Goal: Navigation & Orientation: Find specific page/section

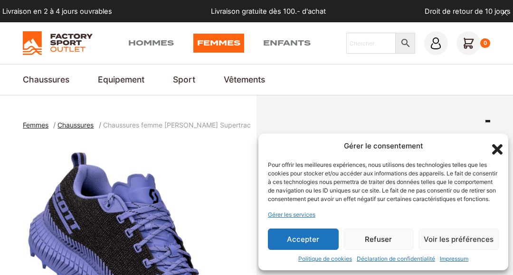
click at [304, 241] on button "Accepter" at bounding box center [303, 239] width 71 height 21
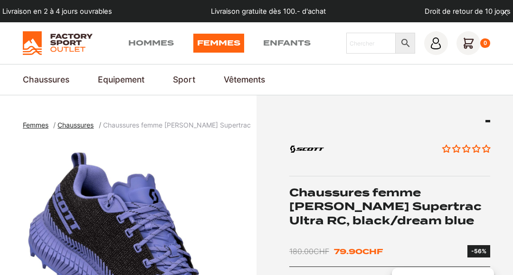
click at [0, 0] on strong "Voir tout" at bounding box center [0, 0] width 0 height 0
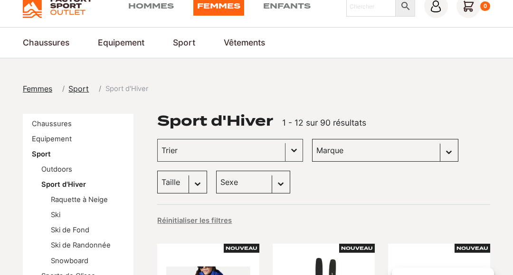
scroll to position [34, 0]
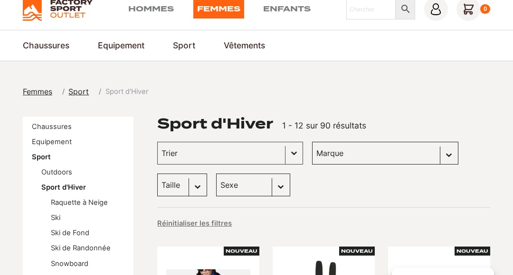
click at [76, 89] on span "Sport" at bounding box center [78, 91] width 20 height 9
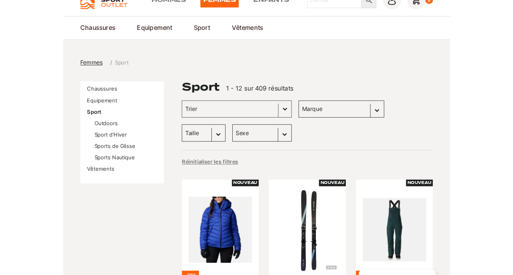
scroll to position [43, 0]
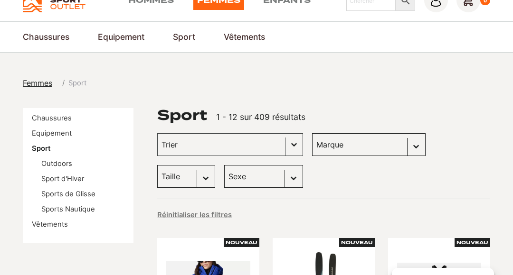
click at [45, 118] on link "Chaussures" at bounding box center [52, 118] width 40 height 9
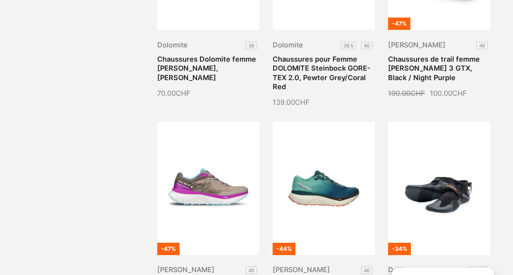
scroll to position [599, 0]
